Goal: Check status: Check status

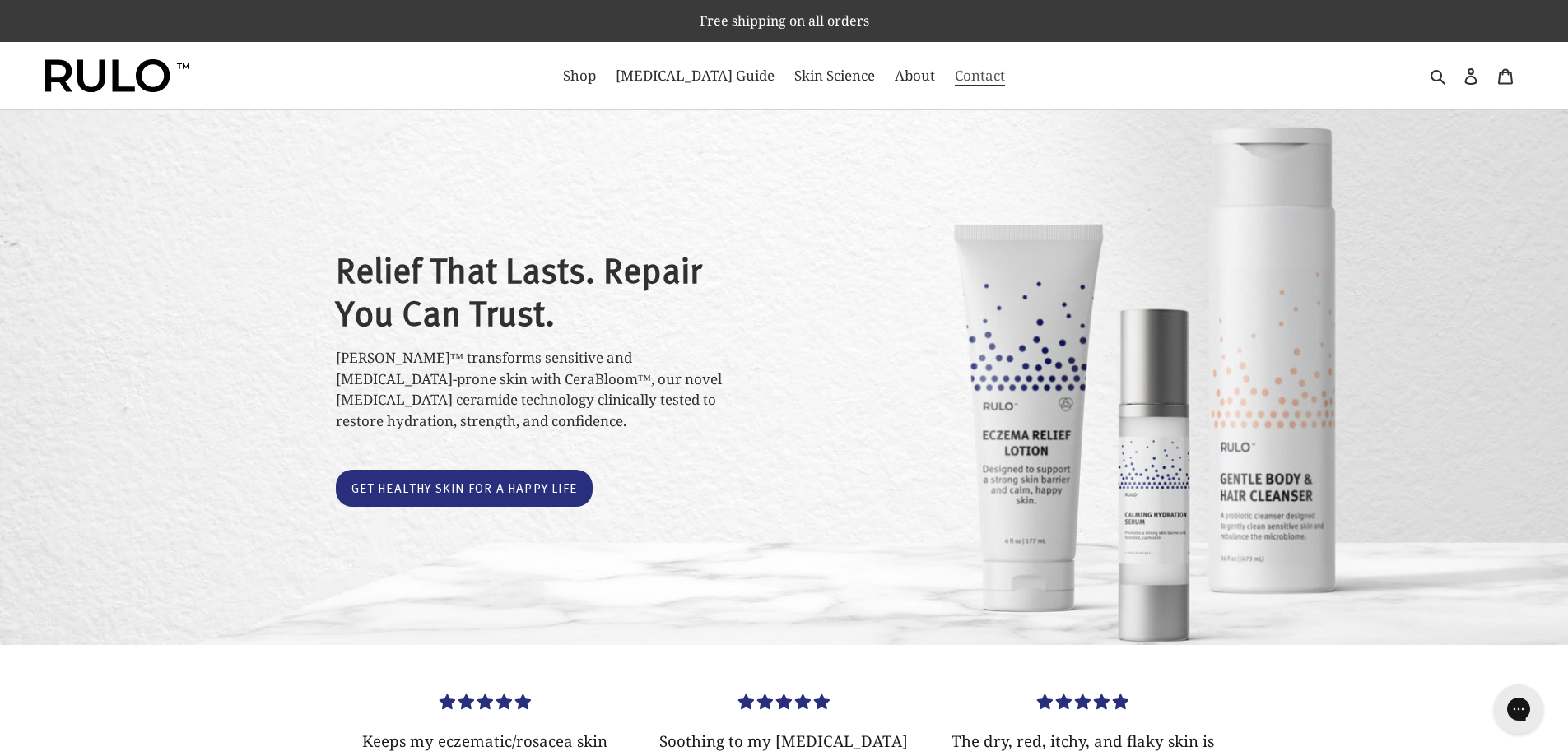
click at [957, 80] on span "Contact" at bounding box center [979, 76] width 50 height 20
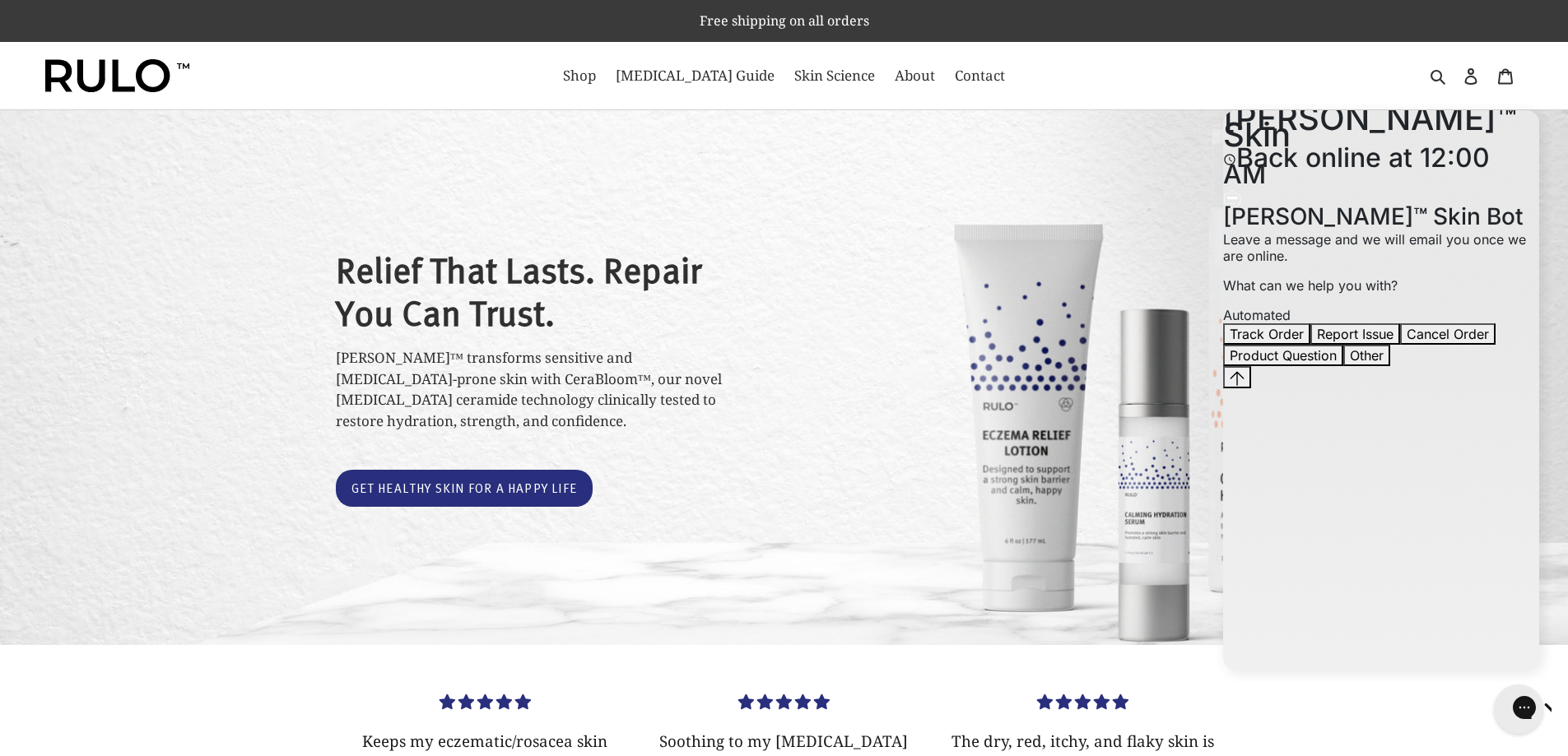
click at [944, 367] on div "Relief That Lasts. Repair You Can Trust. [PERSON_NAME]™ transforms sensitive an…" at bounding box center [784, 376] width 897 height 316
click at [1008, 150] on div "Relief That Lasts. Repair You Can Trust. [PERSON_NAME]™ transforms sensitive an…" at bounding box center [784, 378] width 1568 height 535
drag, startPoint x: 925, startPoint y: 184, endPoint x: 763, endPoint y: 131, distance: 170.4
click at [915, 173] on div "Relief That Lasts. Repair You Can Trust. [PERSON_NAME]™ transforms sensitive an…" at bounding box center [784, 378] width 1568 height 535
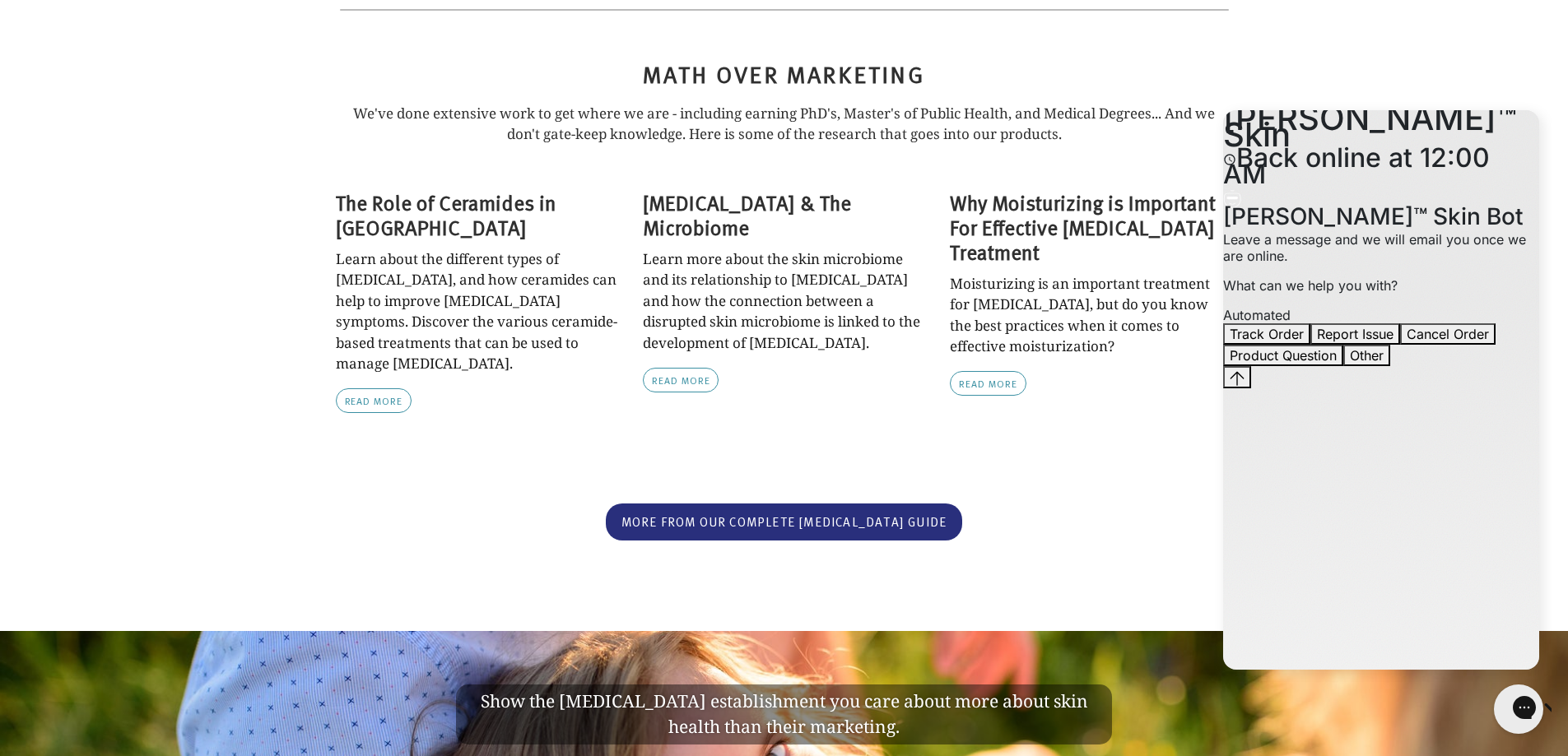
scroll to position [2709, 0]
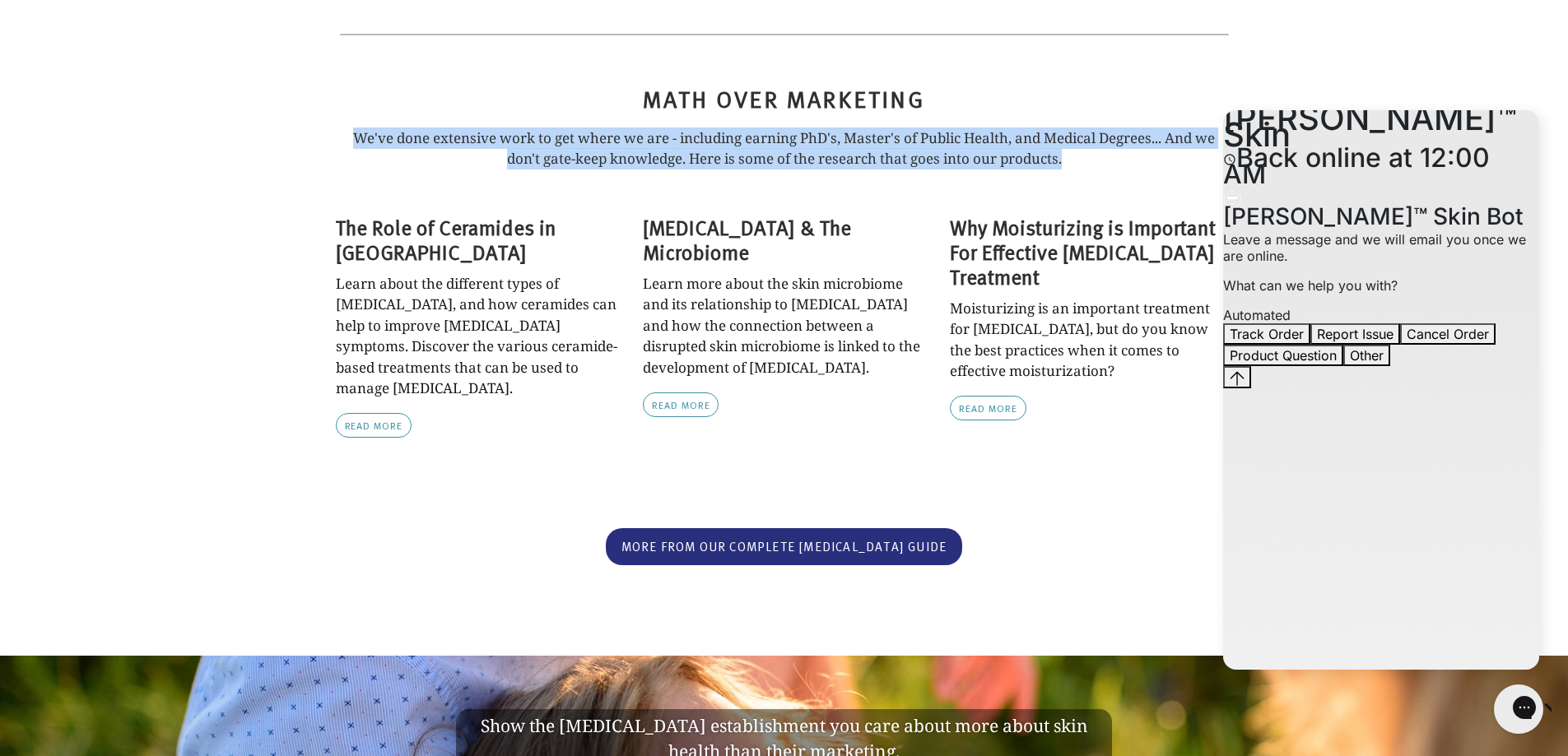
drag, startPoint x: 346, startPoint y: 110, endPoint x: 1077, endPoint y: 140, distance: 731.6
click at [1077, 140] on p "We've done extensive work to get where we are - including earning PhD's, Master…" at bounding box center [784, 148] width 897 height 42
copy p "We've done extensive work to get where we are - including earning PhD's, Master…"
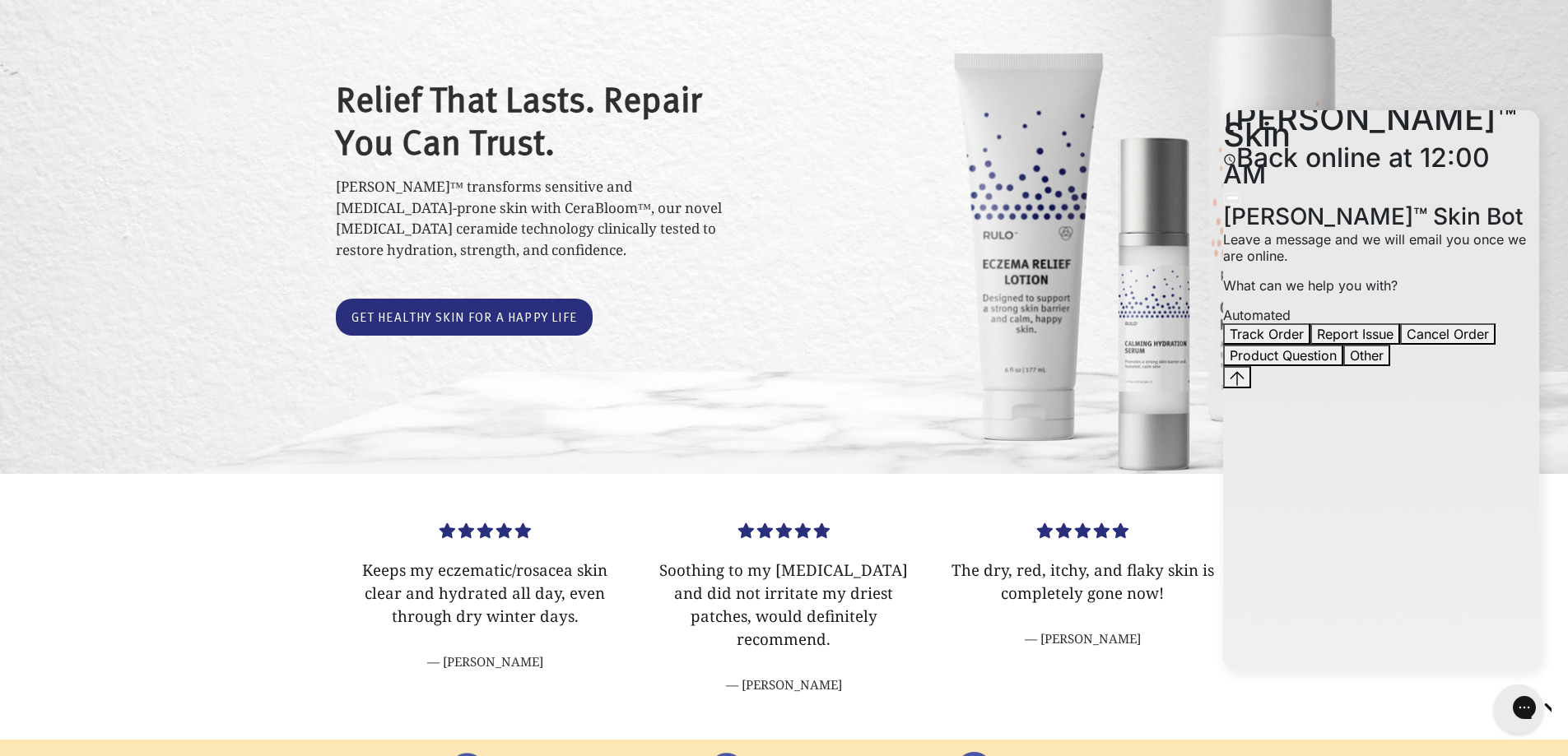
scroll to position [0, 0]
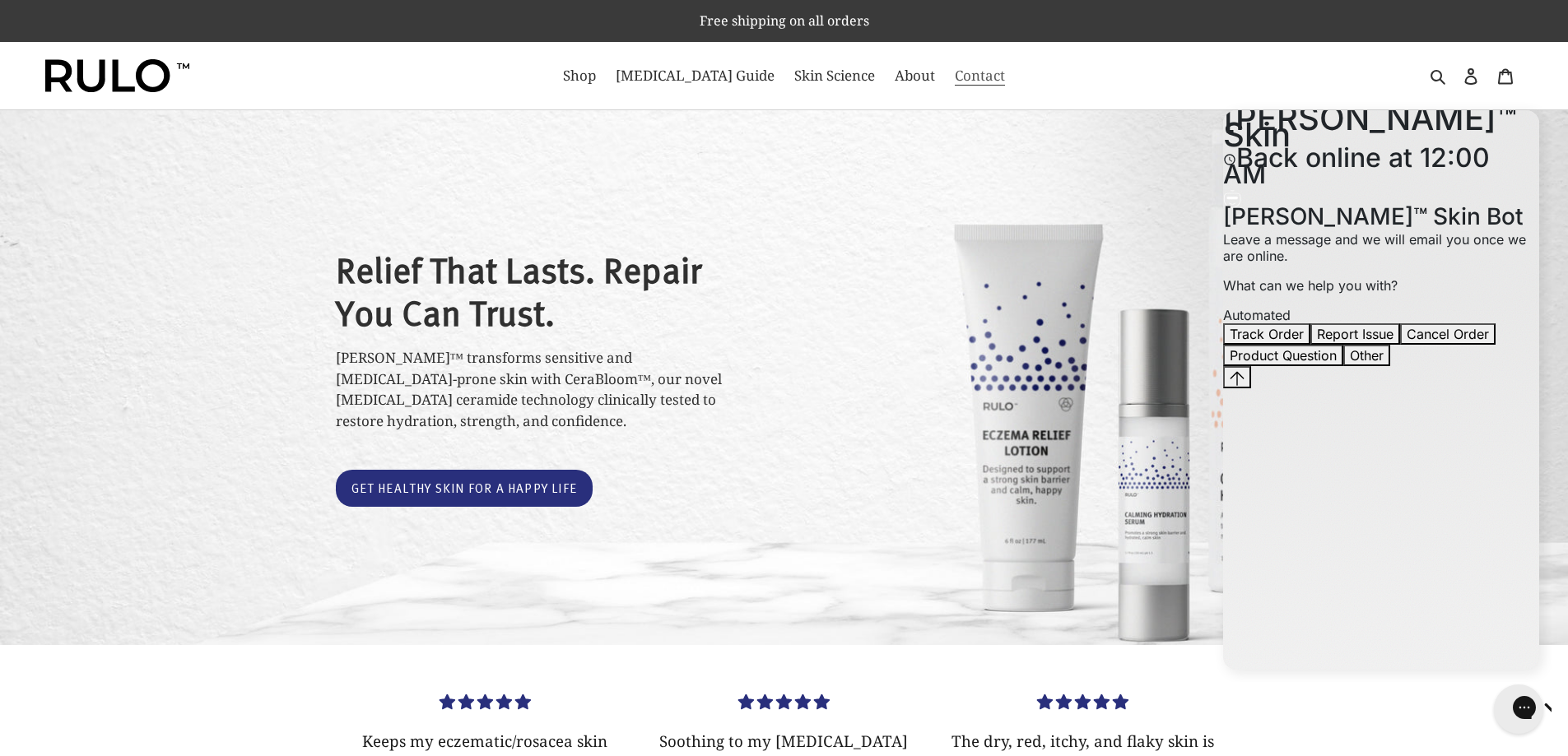
click at [954, 79] on span "Contact" at bounding box center [979, 76] width 50 height 20
click at [1310, 345] on button "Track Order" at bounding box center [1267, 334] width 87 height 21
